Goal: Task Accomplishment & Management: Complete application form

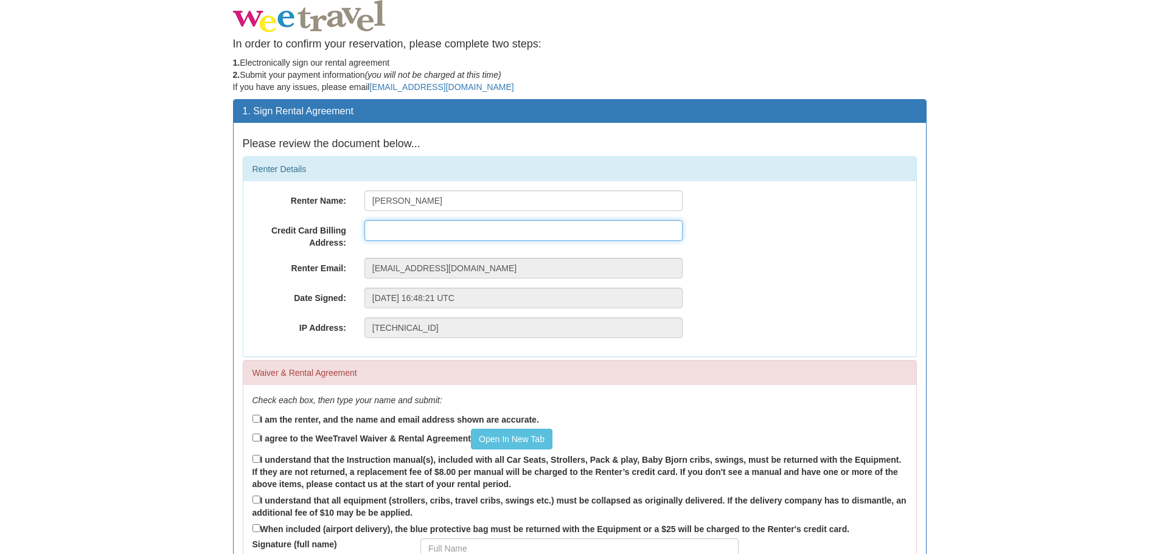
click at [413, 230] on input "text" at bounding box center [523, 230] width 318 height 21
type input "2b Elton Road, Kingston Upon Thames, England, KT2 6BZ"
click at [857, 288] on div "Date Signed: Thursday, 25-Sep-2025 16:48:21 UTC" at bounding box center [579, 298] width 673 height 21
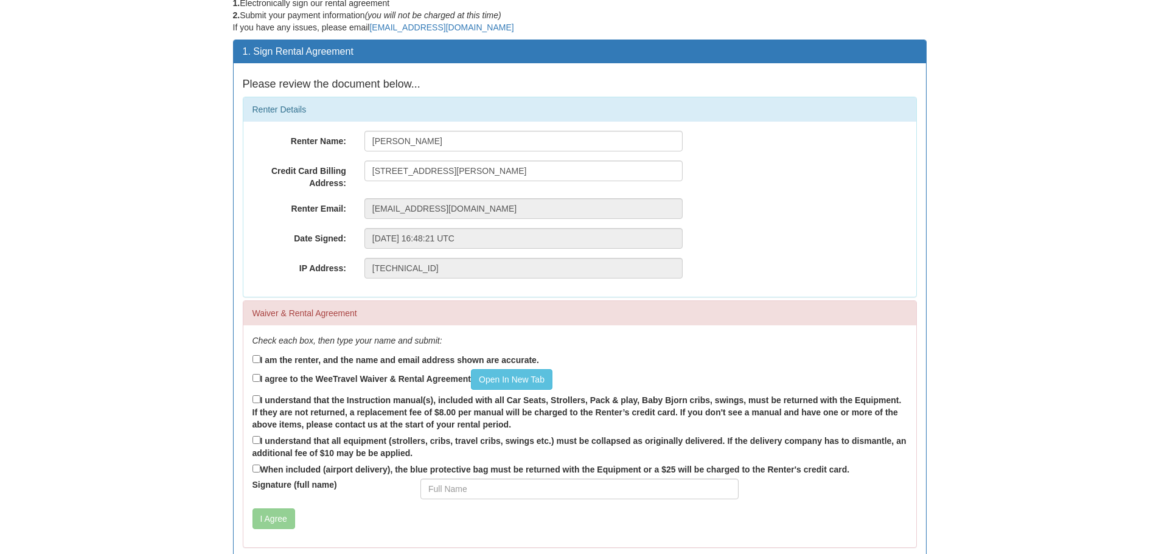
scroll to position [61, 0]
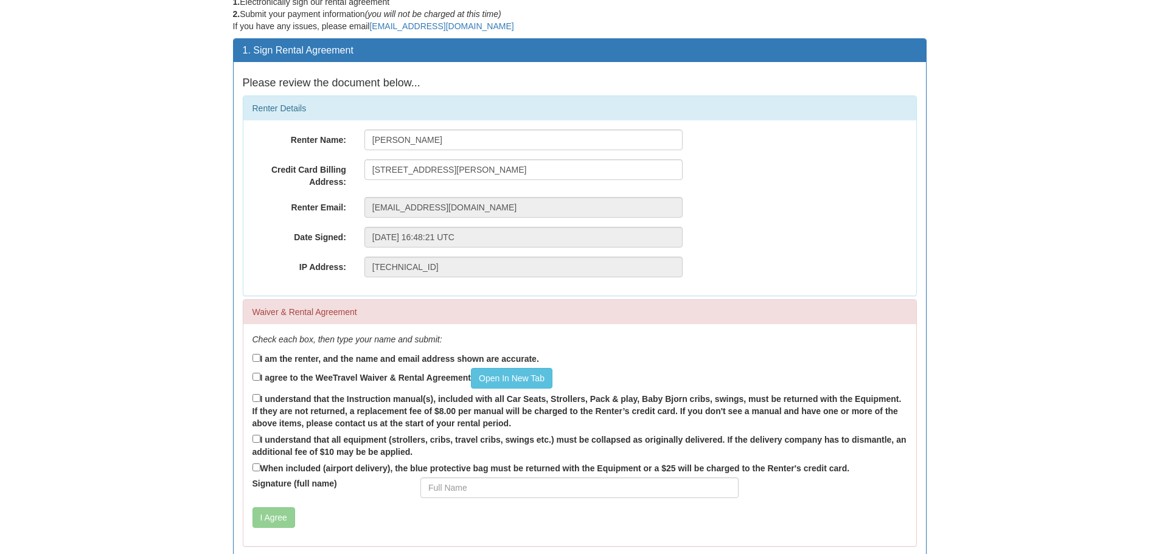
click at [251, 359] on div "Check each box, then type your name and submit: I am the renter, and the name a…" at bounding box center [579, 435] width 673 height 222
click at [252, 361] on input "I am the renter, and the name and email address shown are accurate." at bounding box center [256, 358] width 8 height 8
checkbox input "true"
click at [255, 378] on input "I agree to the WeeTravel Waiver & Rental Agreement Open In New Tab" at bounding box center [256, 377] width 8 height 8
checkbox input "true"
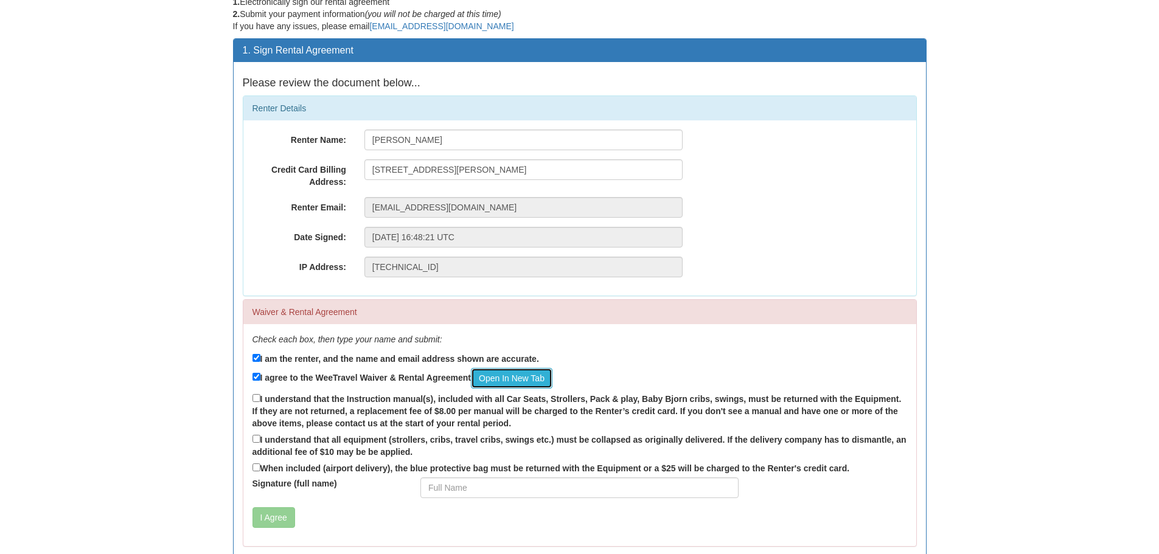
click at [533, 378] on link "Open In New Tab" at bounding box center [511, 378] width 81 height 21
click at [256, 400] on input "I understand that the Instruction manual(s), included with all Car Seats, Strol…" at bounding box center [256, 398] width 8 height 8
checkbox input "true"
click at [255, 437] on input "I understand that all equipment (strollers, cribs, travel cribs, swings etc.) m…" at bounding box center [256, 439] width 8 height 8
checkbox input "true"
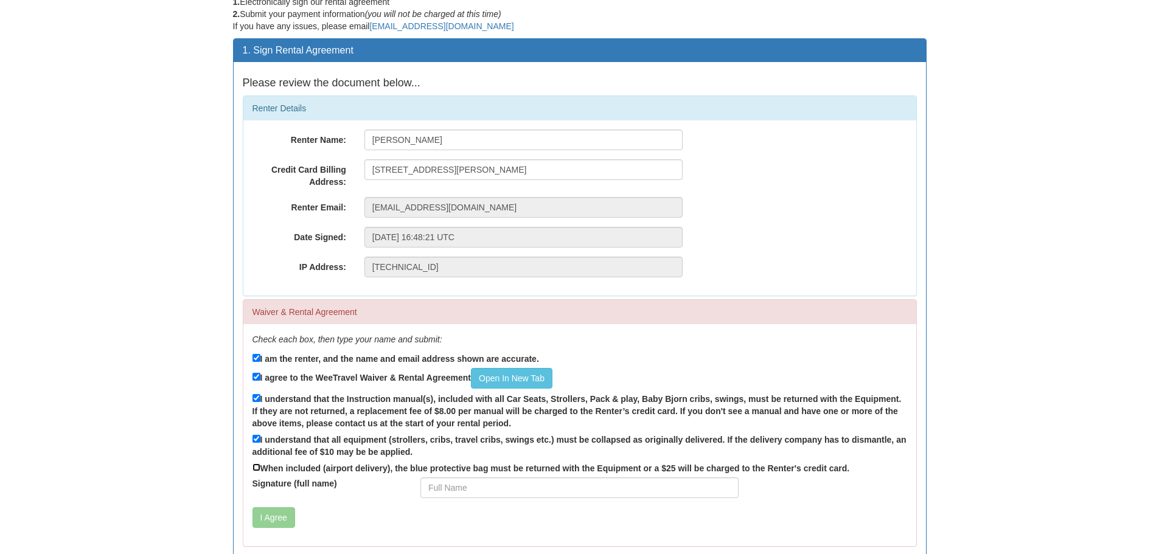
click at [258, 463] on input "When included (airport delivery), the blue protective bag must be returned with…" at bounding box center [256, 467] width 8 height 8
checkbox input "true"
click at [487, 483] on input "Signature (full name)" at bounding box center [579, 487] width 318 height 21
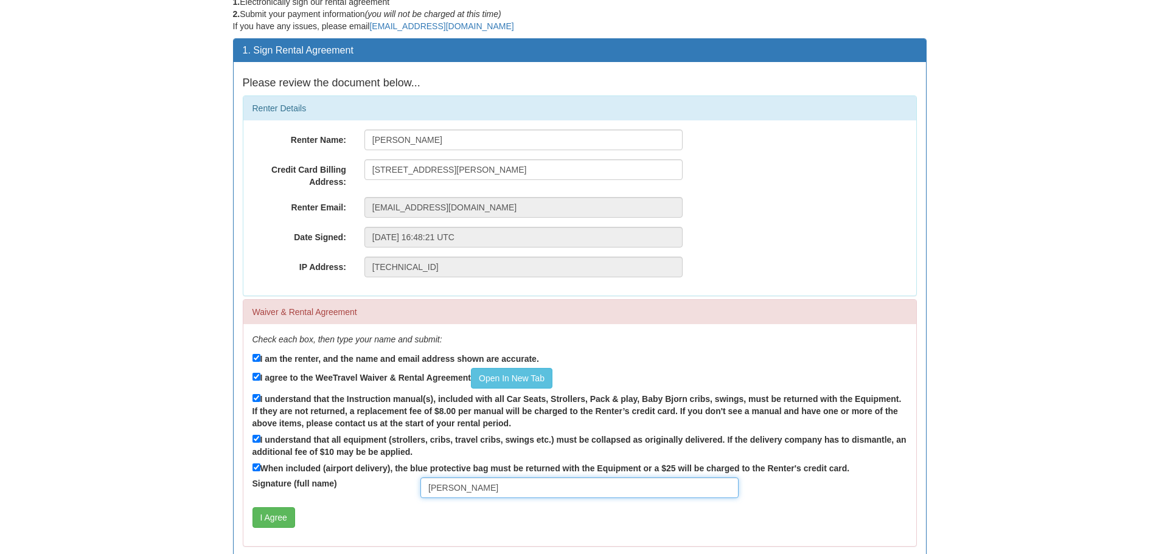
type input "[PERSON_NAME]"
click at [826, 480] on div "Signature (full name) Emily Dean" at bounding box center [579, 487] width 673 height 21
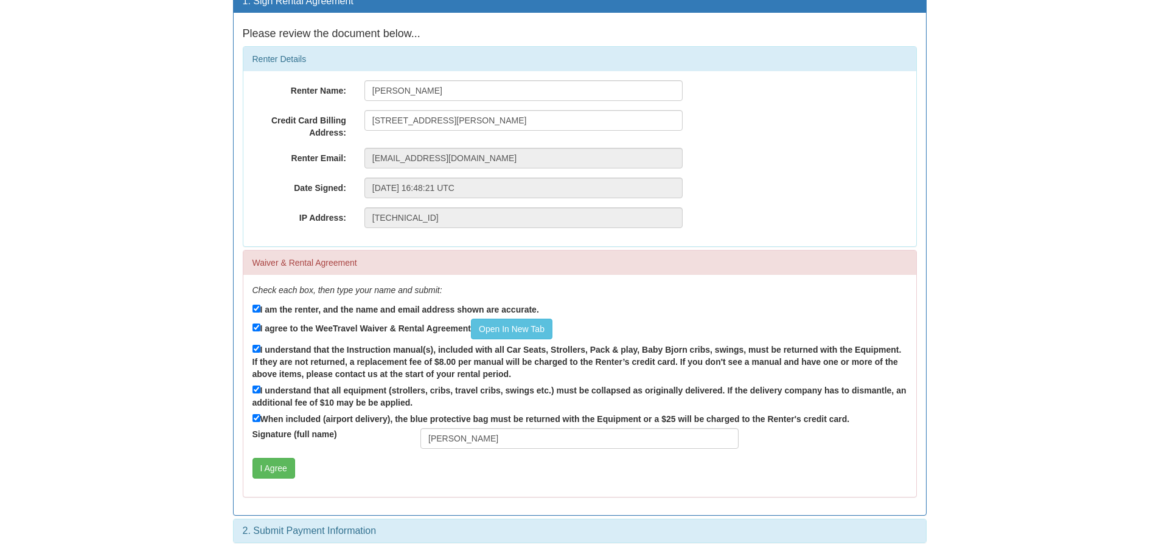
scroll to position [111, 0]
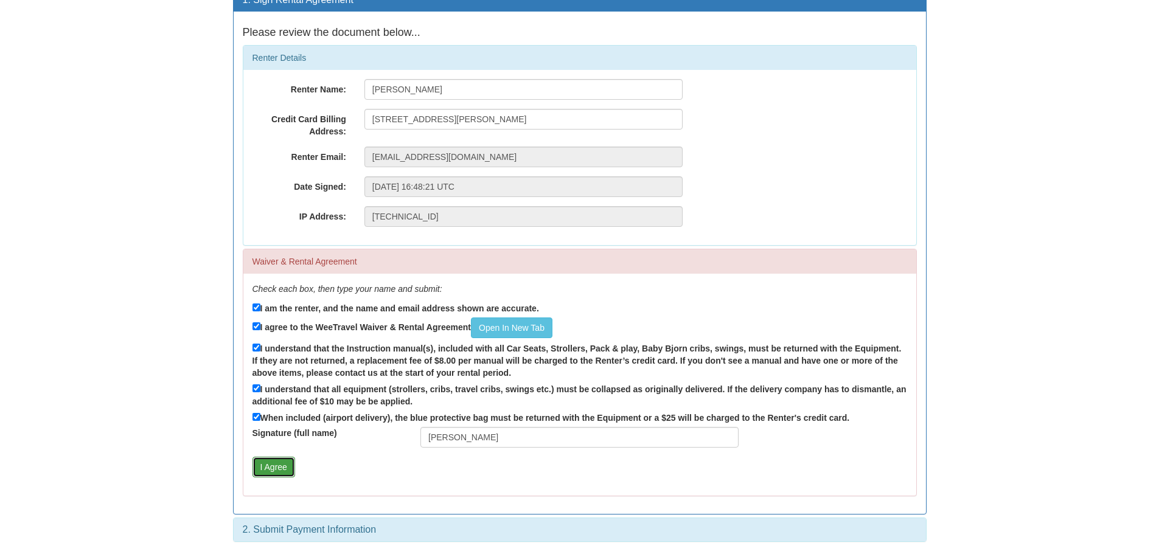
click at [283, 465] on button "I Agree" at bounding box center [273, 467] width 43 height 21
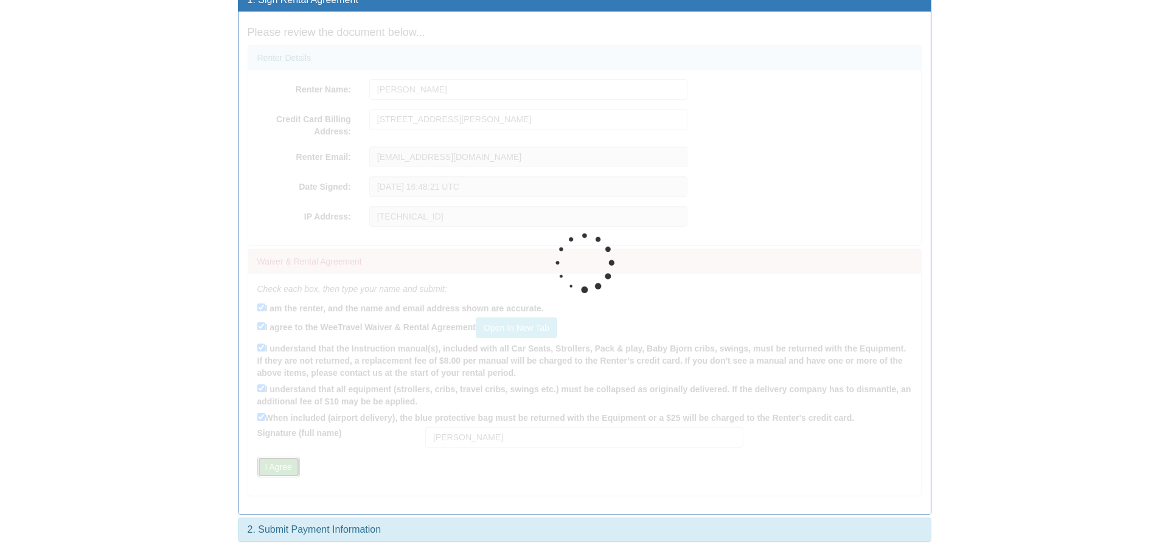
scroll to position [0, 0]
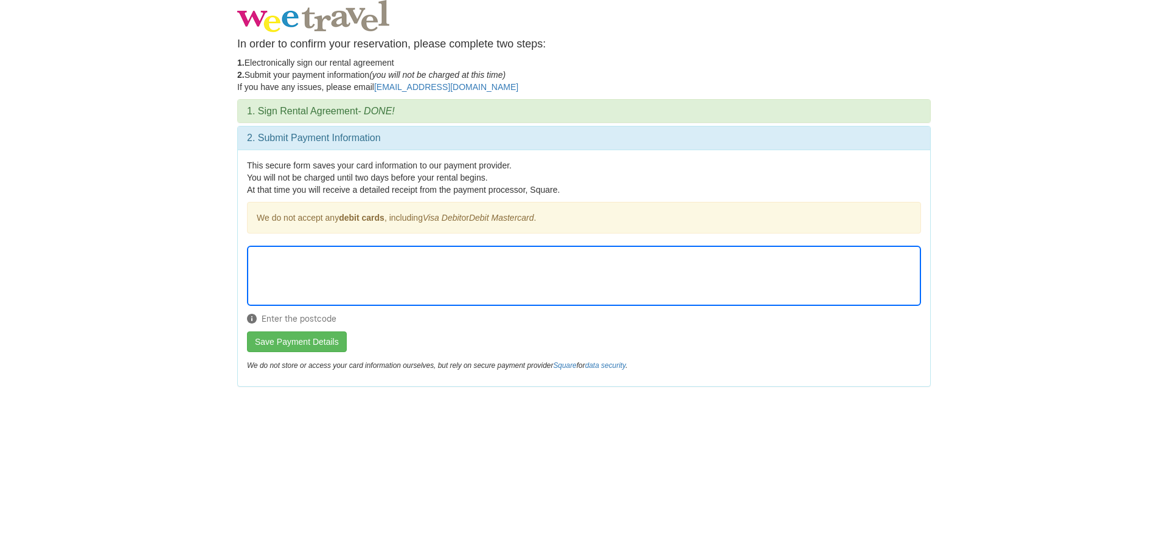
click at [972, 255] on body "In order to confirm your reservation, please complete two steps: 1. Electronica…" at bounding box center [584, 277] width 1168 height 554
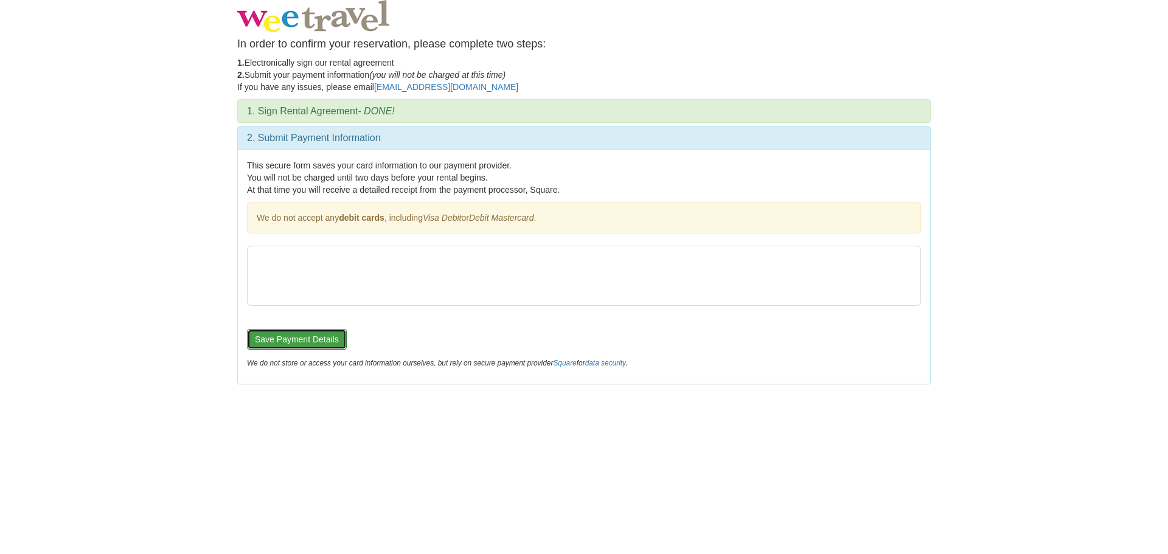
click at [274, 333] on button "Save Payment Details" at bounding box center [297, 339] width 100 height 21
